Goal: Transaction & Acquisition: Subscribe to service/newsletter

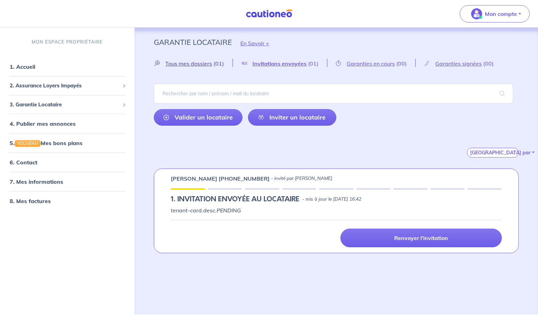
click at [191, 63] on span "Tous mes dossiers" at bounding box center [188, 63] width 47 height 7
click at [205, 63] on span "Tous mes dossiers" at bounding box center [188, 63] width 47 height 7
click at [48, 104] on span "3. Garantie Locataire" at bounding box center [65, 104] width 110 height 8
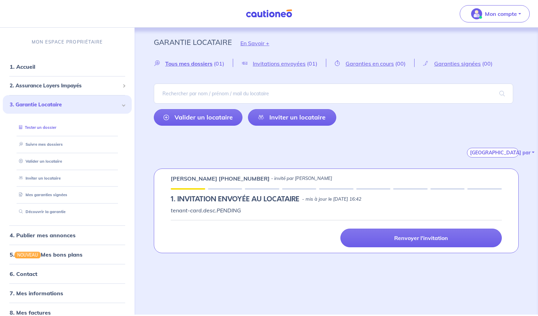
click at [50, 127] on link "Tester un dossier" at bounding box center [36, 127] width 40 height 5
click at [48, 144] on link "Suivre mes dossiers" at bounding box center [39, 143] width 46 height 5
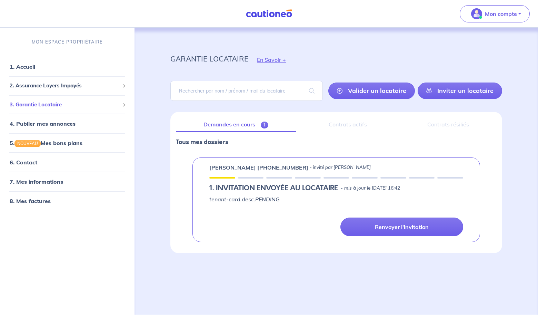
click at [54, 105] on span "3. Garantie Locataire" at bounding box center [65, 104] width 110 height 8
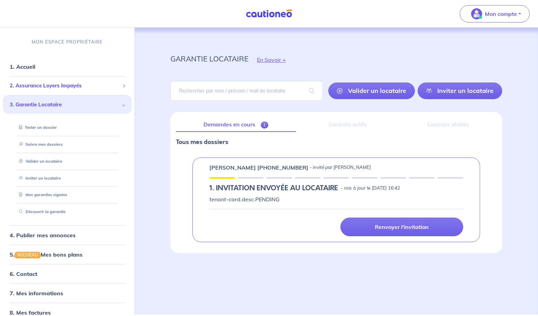
click at [54, 89] on div "2. Assurance Loyers Impayés" at bounding box center [67, 85] width 129 height 13
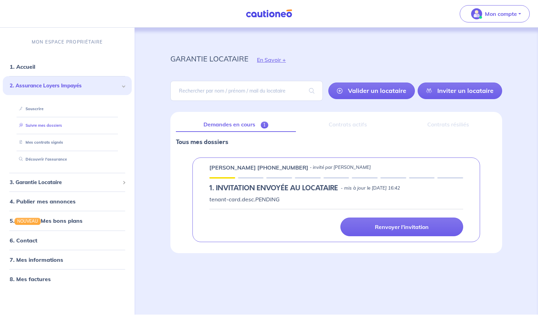
click at [56, 125] on link "Suivre mes dossiers" at bounding box center [39, 125] width 46 height 5
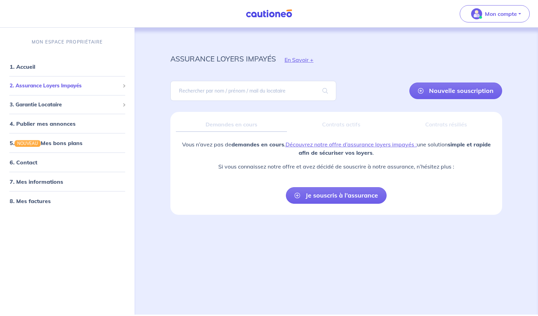
click at [59, 88] on span "2. Assurance Loyers Impayés" at bounding box center [65, 86] width 110 height 8
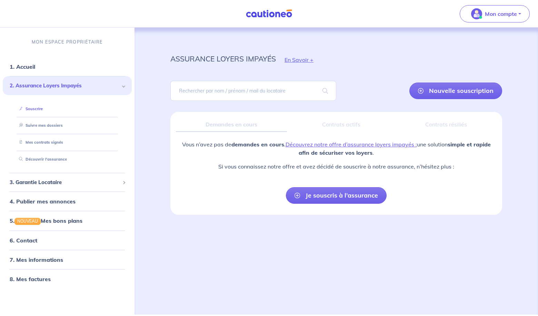
click at [37, 109] on link "Souscrire" at bounding box center [29, 108] width 27 height 5
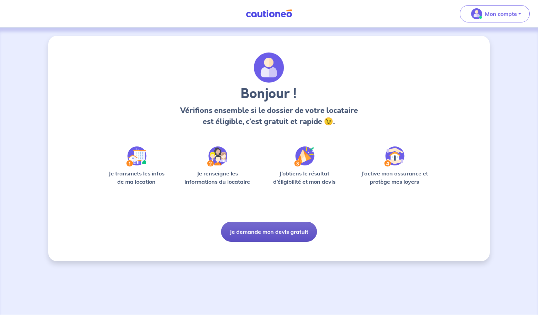
click at [274, 233] on button "Je demande mon devis gratuit" at bounding box center [269, 231] width 96 height 20
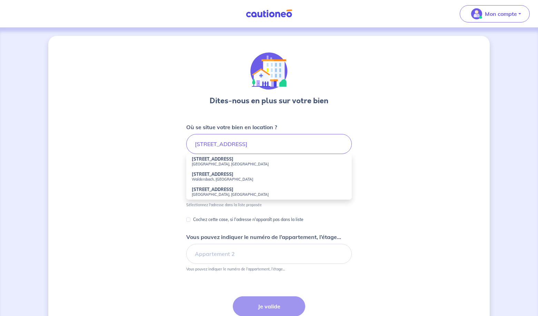
click at [216, 164] on small "Strasbourg, France" at bounding box center [269, 163] width 154 height 5
type input "6 Rue de la Perheux, Strasbourg, France"
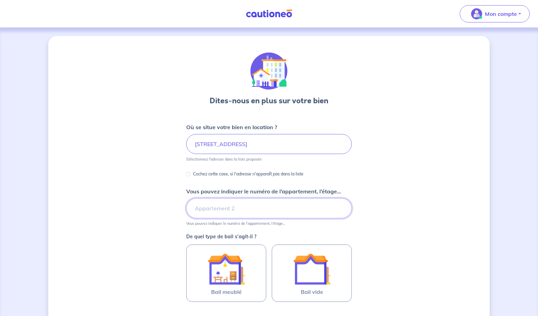
click at [228, 208] on input "Vous pouvez indiquer le numéro de l’appartement, l’étage..." at bounding box center [269, 208] width 166 height 20
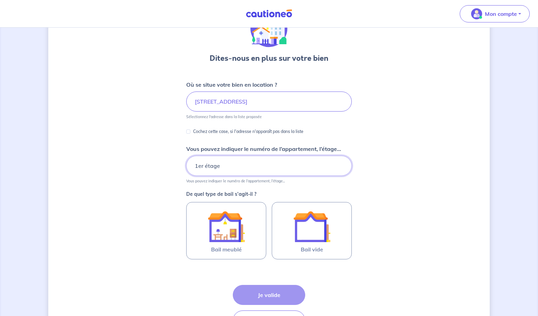
scroll to position [52, 0]
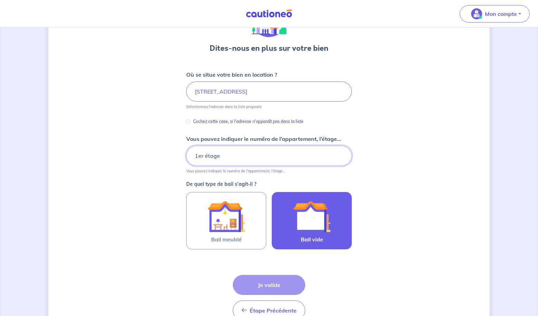
type input "1er étage"
click at [304, 216] on img at bounding box center [311, 216] width 37 height 37
click at [0, 0] on input "Bail vide" at bounding box center [0, 0] width 0 height 0
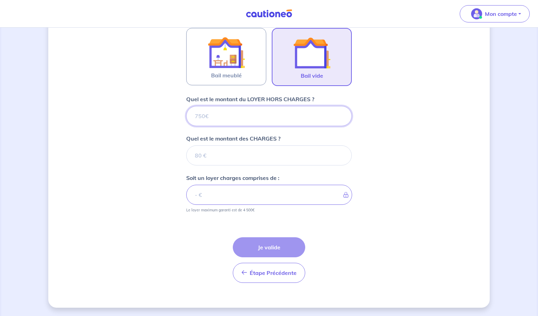
scroll to position [216, 0]
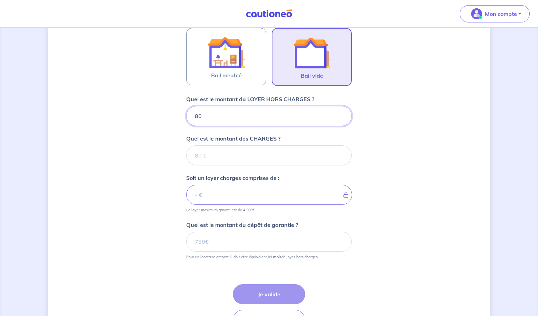
type input "800"
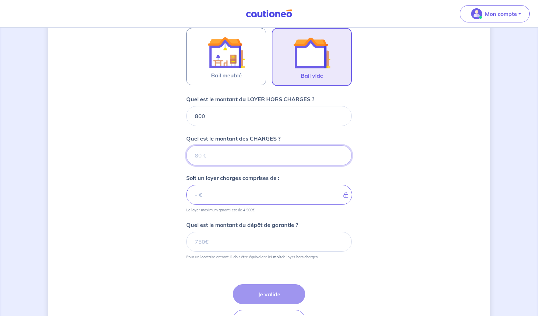
click at [218, 160] on input "Quel est le montant des CHARGES ?" at bounding box center [269, 155] width 166 height 20
type input "200"
type input "1000"
type input "200"
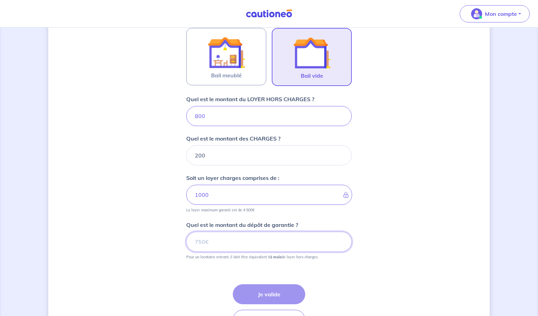
click at [214, 239] on input "Quel est le montant du dépôt de garantie ?" at bounding box center [269, 241] width 166 height 20
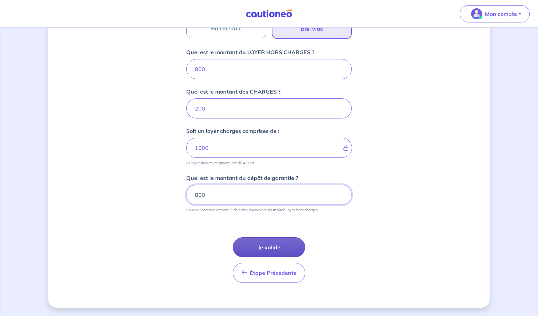
type input "800"
click at [268, 243] on button "Je valide" at bounding box center [269, 247] width 72 height 20
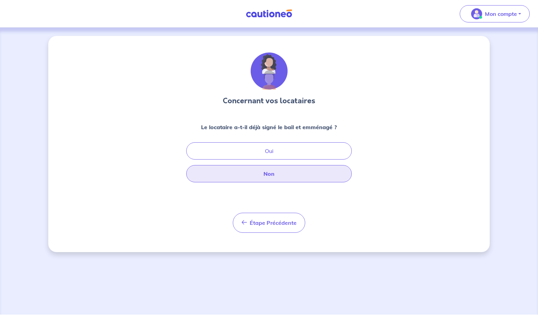
click at [269, 171] on button "Non" at bounding box center [269, 173] width 166 height 17
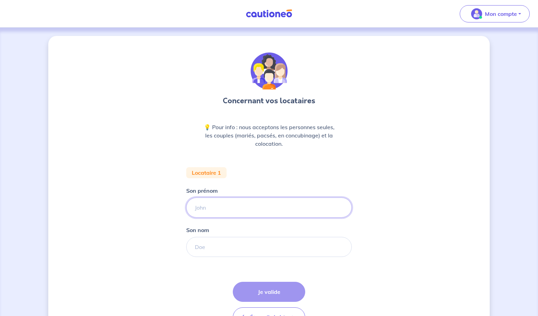
click at [224, 202] on input "Son prénom" at bounding box center [269, 207] width 166 height 20
paste input "Denisa"
type input "Denisa"
click at [222, 246] on input "Son nom" at bounding box center [269, 247] width 166 height 20
paste input "LEKAJ"
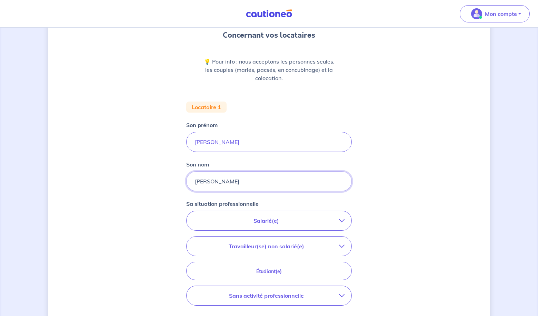
scroll to position [67, 0]
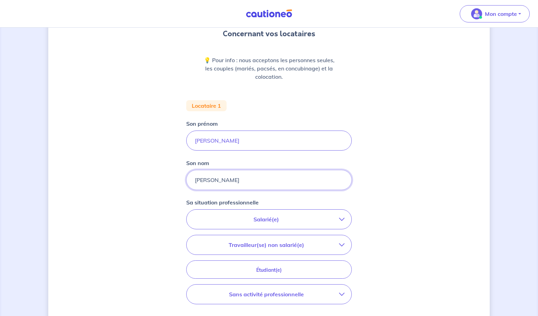
type input "LEKAJ"
click at [259, 224] on button "Salarié(e)" at bounding box center [269, 218] width 165 height 19
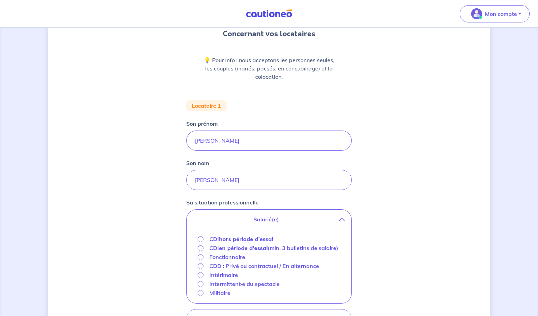
click at [199, 238] on input "CDI hors période d'essai" at bounding box center [201, 239] width 6 height 6
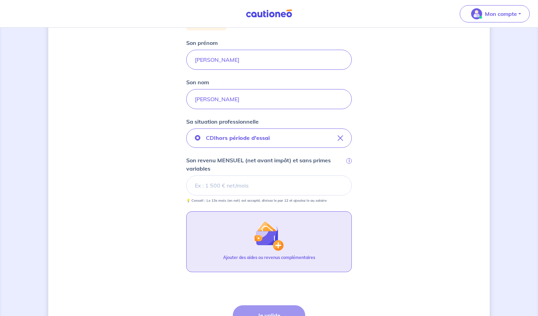
scroll to position [148, 0]
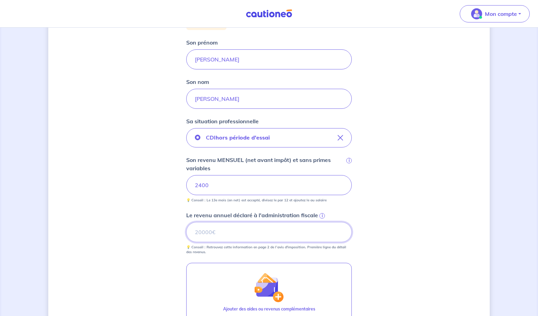
click at [217, 236] on input "Le revenu annuel déclaré à l'administration fiscale i" at bounding box center [269, 232] width 166 height 20
type input "24500"
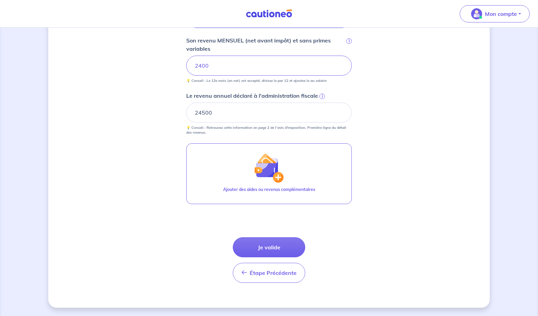
scroll to position [267, 0]
click at [258, 251] on button "Je valide" at bounding box center [269, 247] width 72 height 20
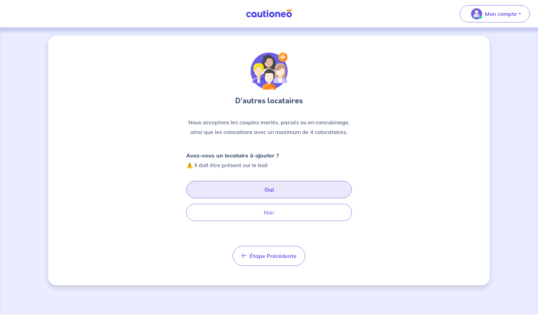
click at [257, 194] on button "Oui" at bounding box center [269, 189] width 166 height 17
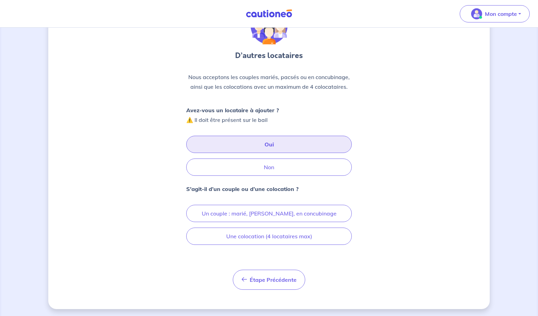
scroll to position [46, 0]
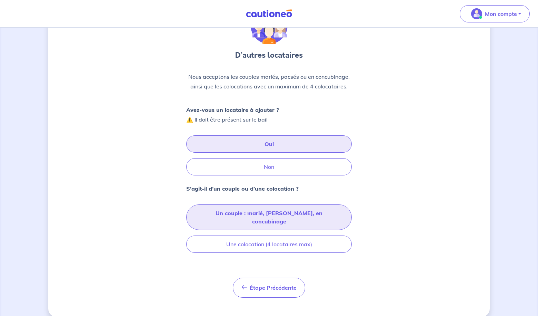
click at [255, 213] on button "Un couple : marié, pacsé, en concubinage" at bounding box center [269, 217] width 166 height 26
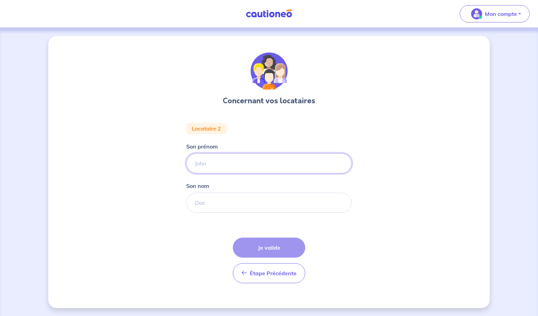
click at [221, 162] on input "Son prénom" at bounding box center [269, 163] width 166 height 20
paste input "Jetmir TEMALI"
drag, startPoint x: 237, startPoint y: 162, endPoint x: 212, endPoint y: 162, distance: 24.5
click at [212, 162] on input "Jetmir TEMALI" at bounding box center [270, 163] width 166 height 20
type input "Jetmir"
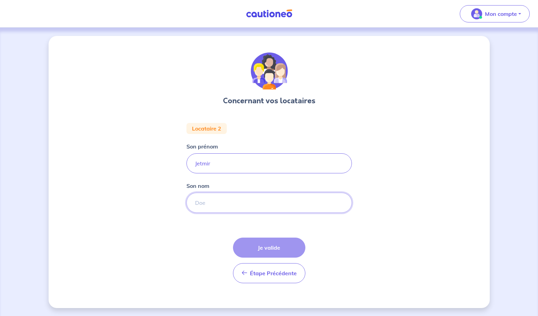
click at [196, 204] on input "Son nom" at bounding box center [270, 202] width 166 height 20
paste input "TEMALI"
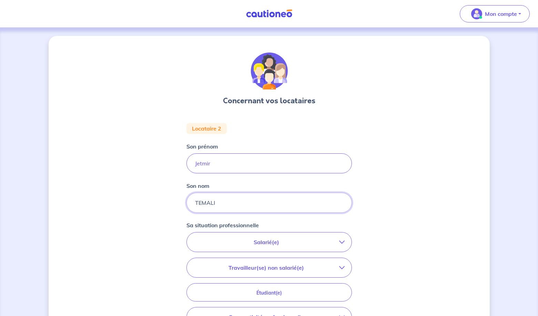
scroll to position [45, 0]
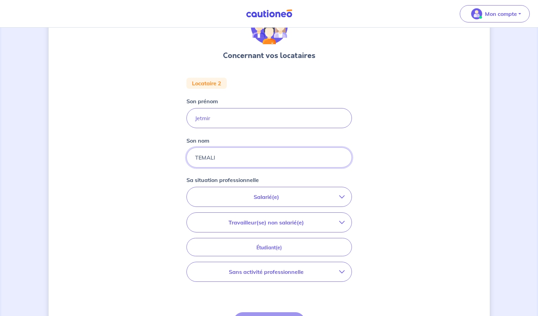
type input "TEMALI"
click at [262, 199] on p "Salarié(e)" at bounding box center [267, 196] width 146 height 8
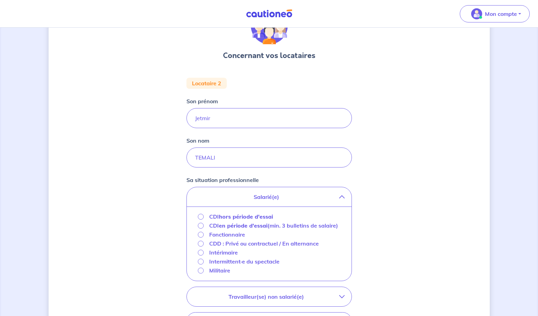
click at [200, 217] on input "CDI hors période d'essai" at bounding box center [201, 216] width 6 height 6
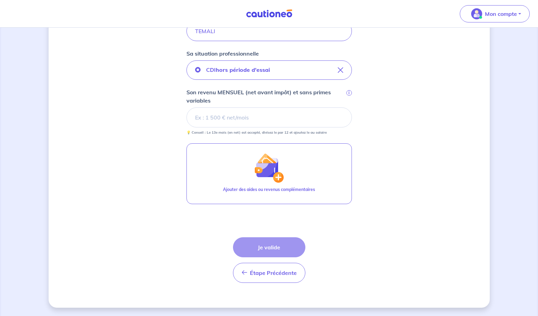
scroll to position [171, 0]
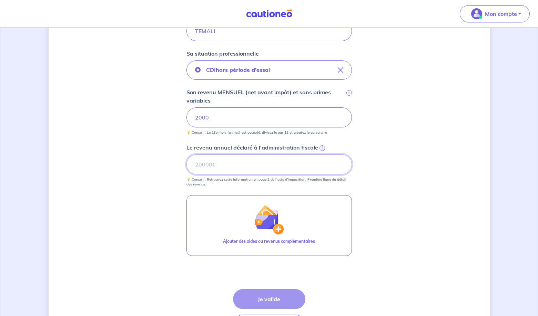
click at [206, 164] on input "Le revenu annuel déclaré à l'administration fiscale i" at bounding box center [270, 164] width 166 height 20
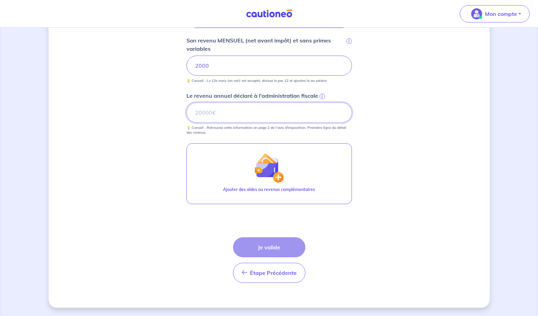
scroll to position [223, 0]
click at [261, 249] on div "Étape Précédente Précédent Je valide Je valide" at bounding box center [269, 260] width 72 height 46
click at [203, 112] on input "Le revenu annuel déclaré à l'administration fiscale i" at bounding box center [270, 112] width 166 height 20
type input "22685"
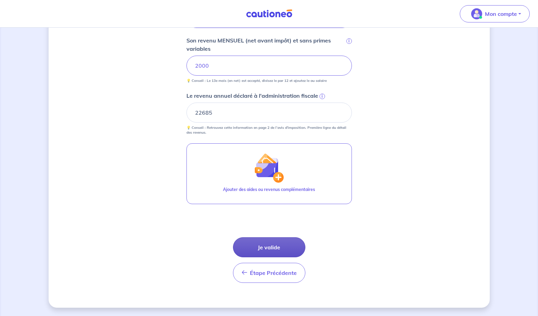
click at [263, 242] on button "Je valide" at bounding box center [269, 247] width 72 height 20
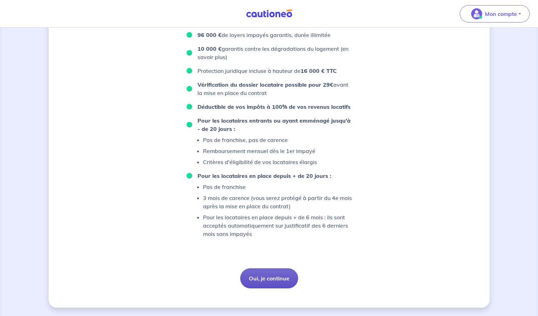
scroll to position [464, 0]
click at [278, 277] on button "Oui, je continue" at bounding box center [269, 278] width 58 height 20
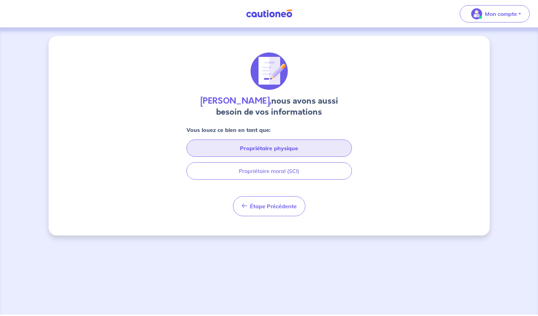
click at [281, 150] on button "Propriétaire physique" at bounding box center [270, 147] width 166 height 17
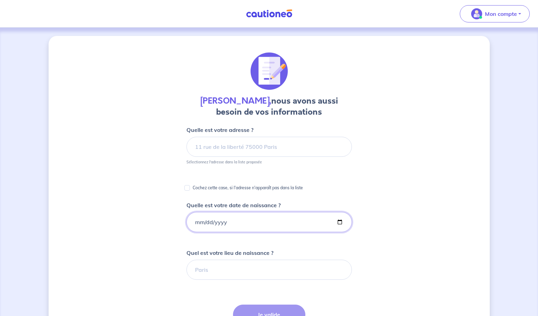
click at [230, 225] on input "Quelle est votre date de naissance ?" at bounding box center [270, 222] width 166 height 20
click at [161, 234] on div "Simone Abadie, nous avons aussi besoin de vos informations Quelle est votre adr…" at bounding box center [269, 259] width 441 height 446
click at [222, 221] on input "0008-03-02" at bounding box center [270, 222] width 166 height 20
click at [153, 253] on div "Simone Abadie, nous avons aussi besoin de vos informations Quelle est votre adr…" at bounding box center [269, 259] width 441 height 446
click at [207, 223] on input "0008-03-02" at bounding box center [270, 222] width 166 height 20
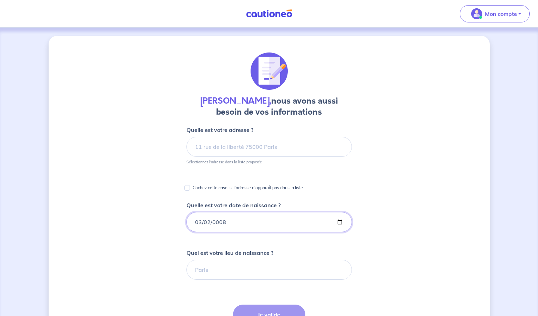
click at [219, 222] on input "0008-03-02" at bounding box center [270, 222] width 166 height 20
type input "1948-03-02"
click at [176, 264] on div "Simone Abadie, nous avons aussi besoin de vos informations Quelle est votre adr…" at bounding box center [269, 259] width 441 height 446
type input "FREDT"
click at [228, 145] on input at bounding box center [270, 147] width 166 height 20
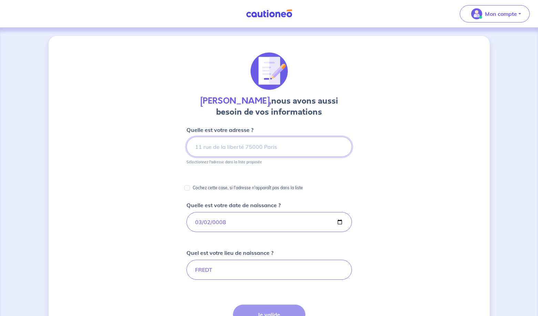
paste input "6 Rue Sainte-Agnés, 67100 Strasbourg"
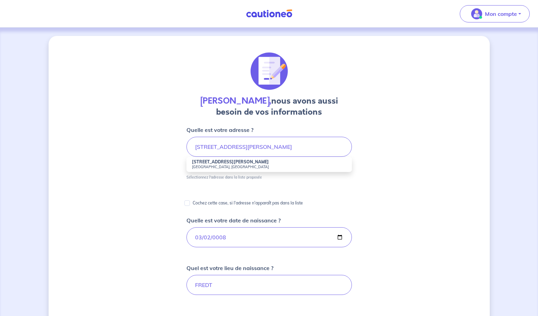
click at [248, 168] on small "67100 Strasbourg, France" at bounding box center [269, 166] width 154 height 5
type input "6 Rue Sainte-Agnés, 67100 Strasbourg, France"
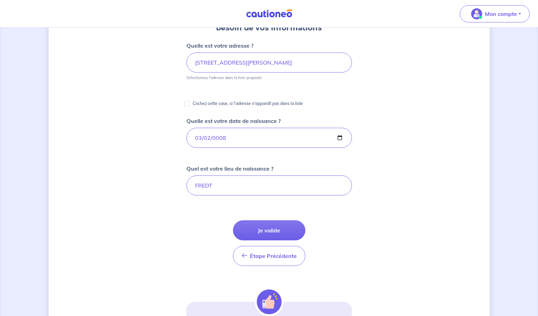
scroll to position [89, 0]
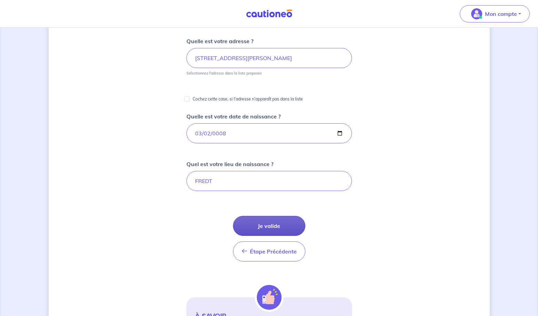
click at [267, 224] on button "Je valide" at bounding box center [269, 226] width 72 height 20
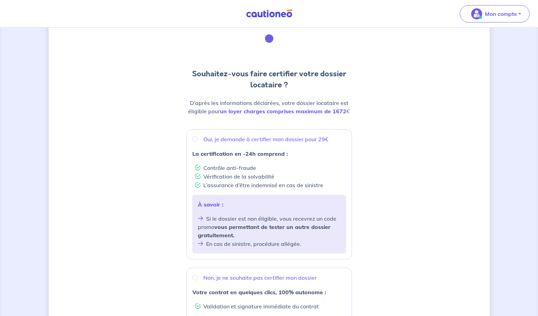
scroll to position [34, 0]
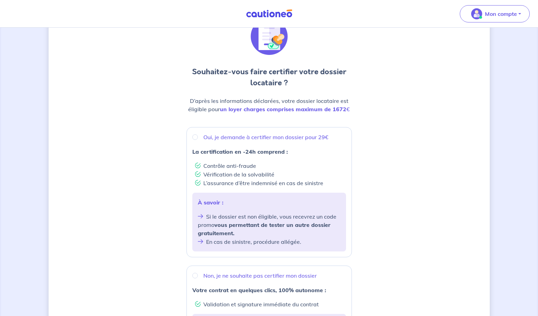
click at [195, 136] on input "Oui, je demande à certifier mon dossier pour 29€" at bounding box center [195, 137] width 6 height 6
radio input "true"
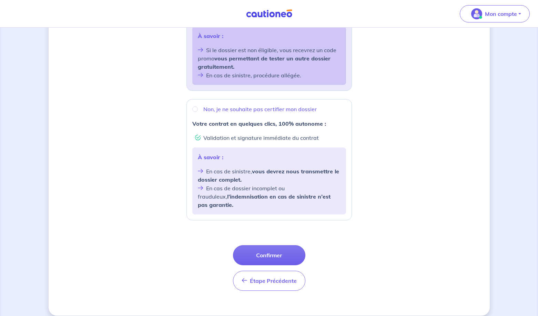
scroll to position [200, 0]
click at [271, 245] on button "Confirmer" at bounding box center [269, 255] width 72 height 20
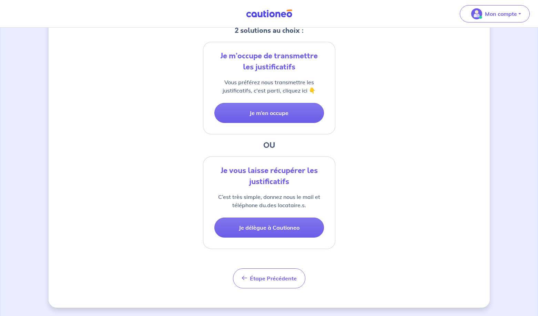
scroll to position [151, 0]
click at [283, 230] on button "Je délègue à Cautioneo" at bounding box center [269, 227] width 110 height 20
select select "FR"
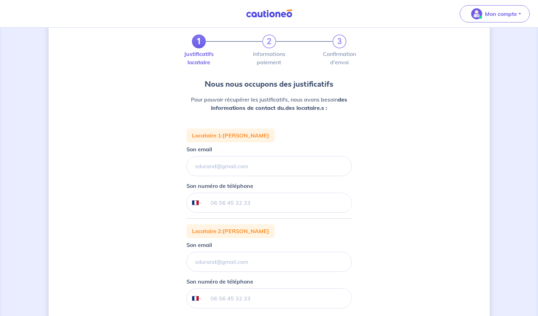
scroll to position [14, 0]
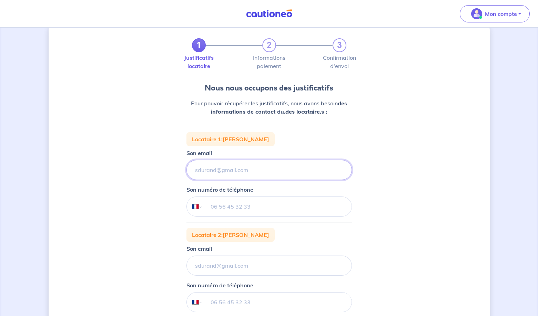
paste input "denisalekaj90@gmail.com"
type input "denisalekaj90@gmail.com"
paste input "denisalekaj90@gmail.com"
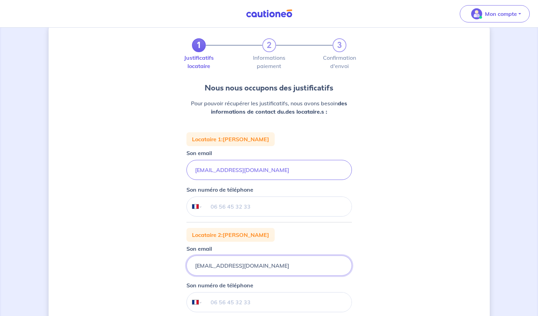
type input "denisalekaj90@gmail.com"
click at [210, 207] on input "tel" at bounding box center [276, 206] width 149 height 19
click at [213, 208] on input "tel" at bounding box center [276, 206] width 149 height 19
drag, startPoint x: 254, startPoint y: 207, endPoint x: 204, endPoint y: 207, distance: 49.3
click at [204, 207] on input "06 48 40 90 80" at bounding box center [276, 206] width 149 height 19
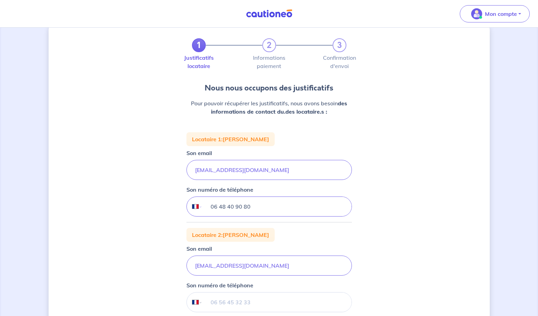
scroll to position [63, 0]
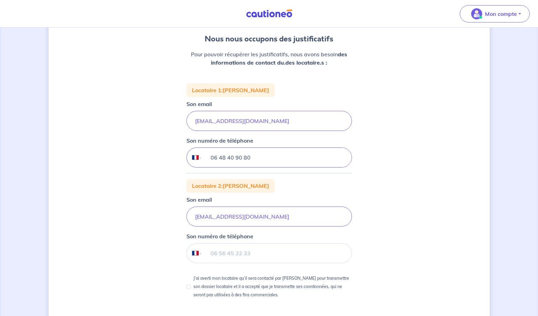
type input "06 48 40 90 80"
click at [220, 249] on input "tel" at bounding box center [276, 252] width 149 height 19
paste input "06 48 40 90 80"
type input "06 48 40 90 80"
click at [189, 287] on input "J’ai averti mon locataire qu’il sera contacté par Cautioneo pour transmettre so…" at bounding box center [189, 286] width 4 height 4
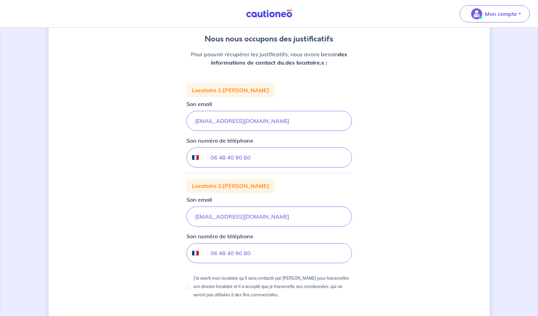
checkbox input "true"
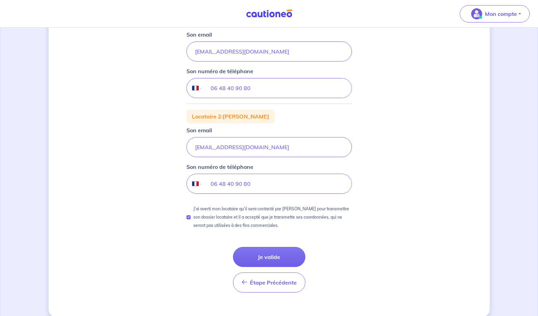
scroll to position [141, 0]
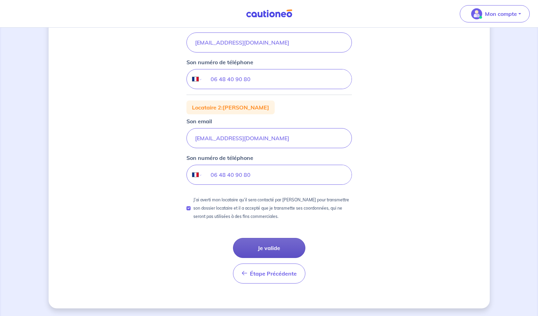
click at [263, 249] on button "Je valide" at bounding box center [269, 248] width 72 height 20
